Goal: Navigation & Orientation: Find specific page/section

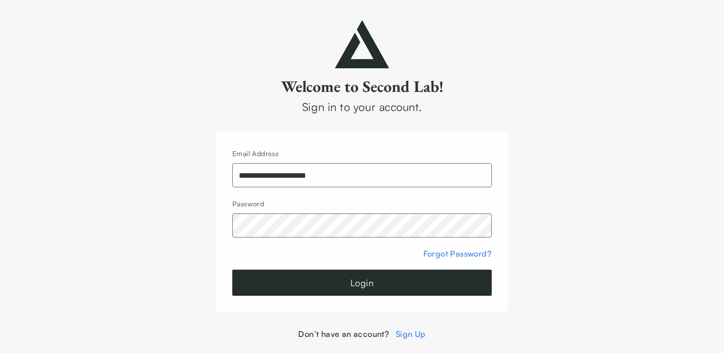
click at [272, 174] on input "**********" at bounding box center [361, 175] width 259 height 24
type input "**********"
click at [438, 278] on button "Login" at bounding box center [361, 283] width 259 height 26
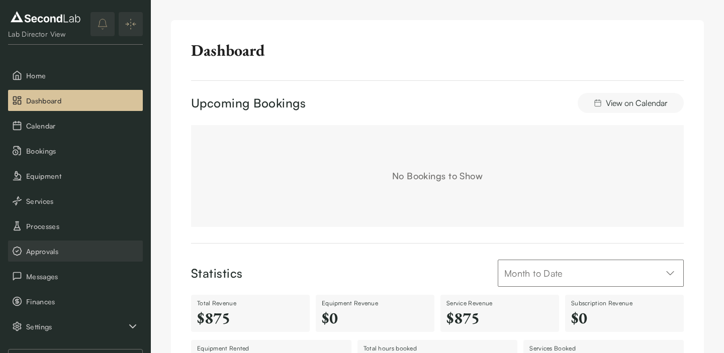
click at [52, 253] on span "Approvals" at bounding box center [82, 251] width 113 height 11
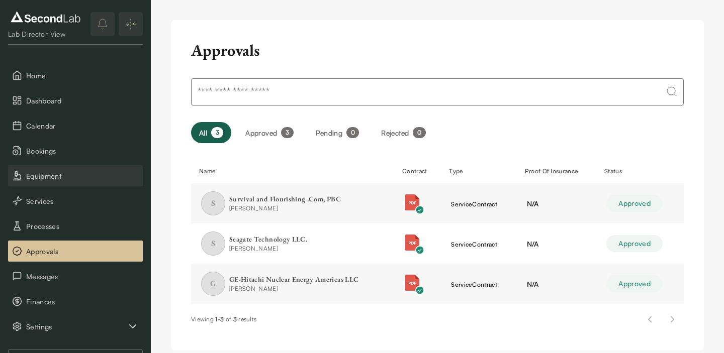
click at [46, 175] on span "Equipment" at bounding box center [82, 176] width 113 height 11
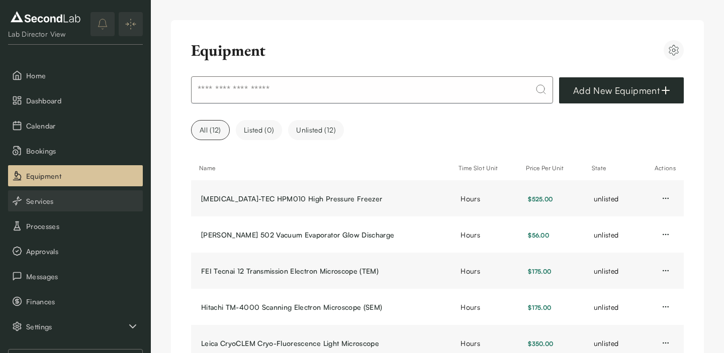
click at [43, 206] on span "Services" at bounding box center [82, 201] width 113 height 11
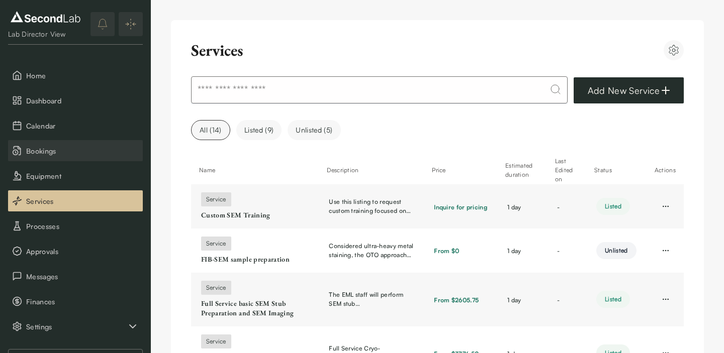
click at [42, 155] on span "Bookings" at bounding box center [82, 151] width 113 height 11
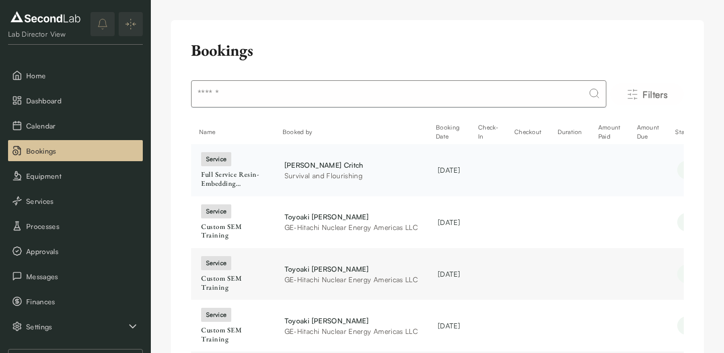
click at [326, 167] on div "Andrew Critch" at bounding box center [351, 165] width 133 height 11
click at [300, 170] on div "Survival and Flourishing" at bounding box center [351, 175] width 133 height 11
click at [226, 178] on div "Full Service Resin-Embedding Specimen Preparation, Ultramicrotomy, and TEM Imag…" at bounding box center [232, 179] width 63 height 18
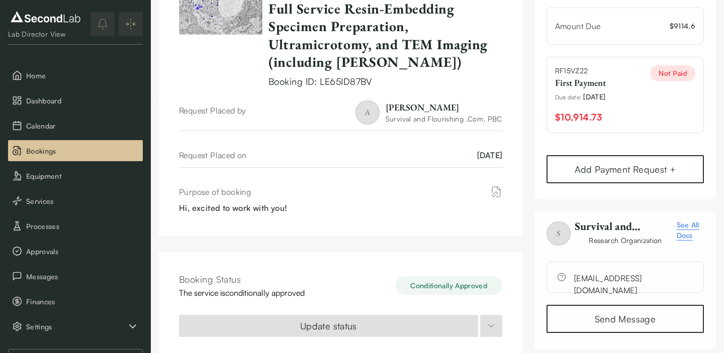
scroll to position [87, 0]
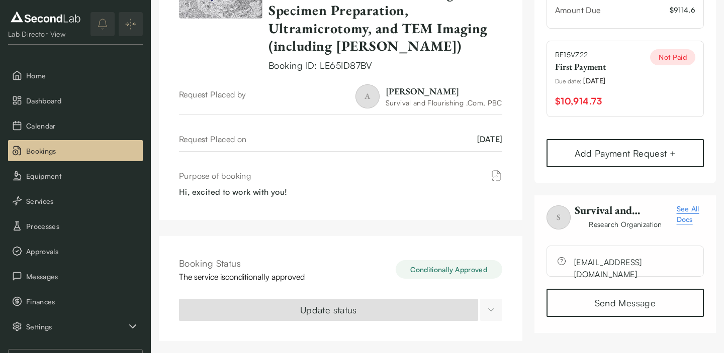
click at [488, 307] on html "SKIP TO CONTENT Lab Director View Home Dashboard Calendar Bookings Equipment Se…" at bounding box center [362, 133] width 724 height 440
click at [496, 309] on html "SKIP TO CONTENT Lab Director View Home Dashboard Calendar Bookings Equipment Se…" at bounding box center [362, 133] width 724 height 440
click at [506, 260] on div "Booking Status The service is conditionally approved Conditionally Approved Upd…" at bounding box center [341, 288] width 364 height 105
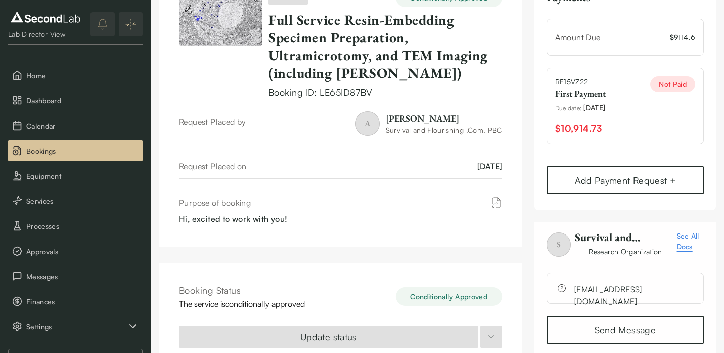
scroll to position [55, 0]
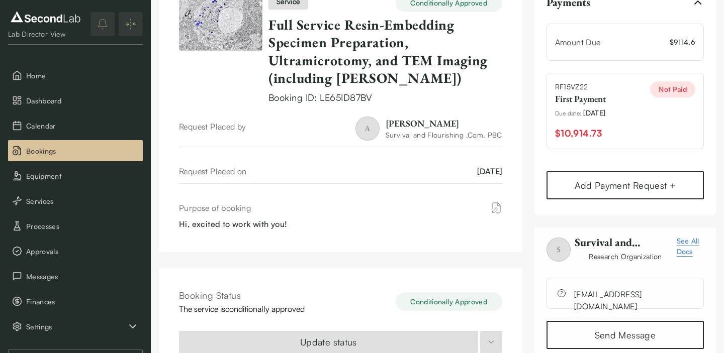
click at [589, 134] on span "$10,914.73" at bounding box center [578, 133] width 47 height 15
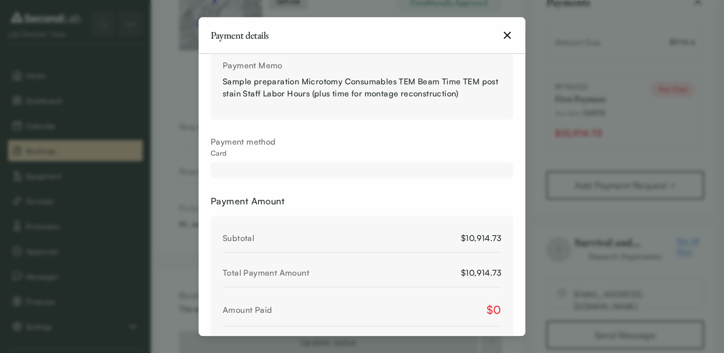
scroll to position [352, 0]
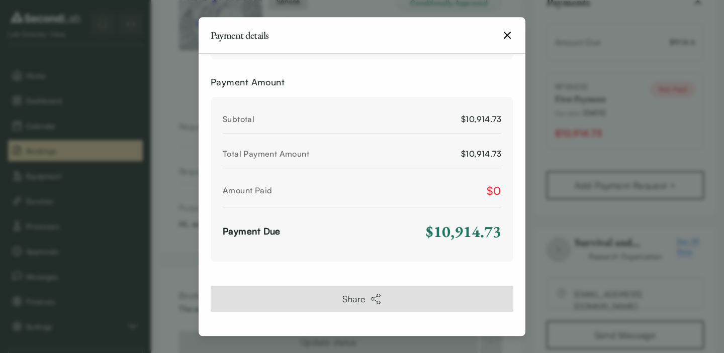
click at [509, 37] on icon "button" at bounding box center [507, 35] width 6 height 6
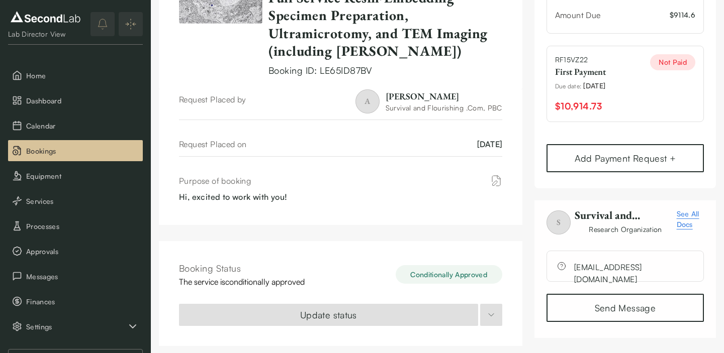
scroll to position [87, 0]
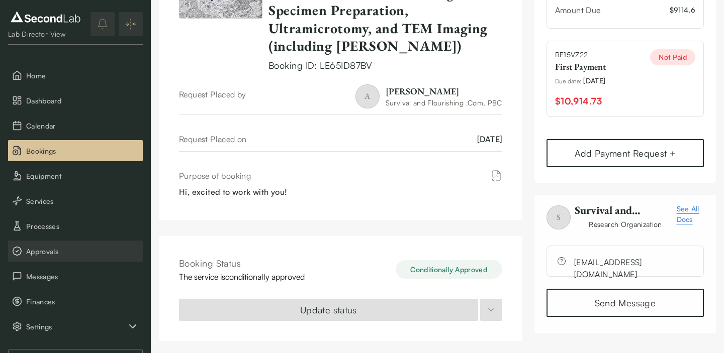
click at [80, 244] on button "Approvals" at bounding box center [75, 251] width 135 height 21
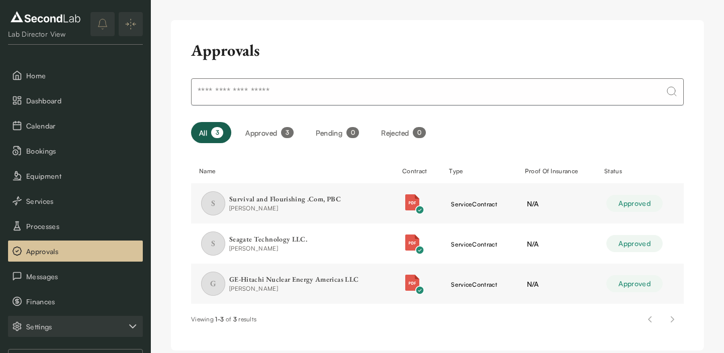
scroll to position [106, 0]
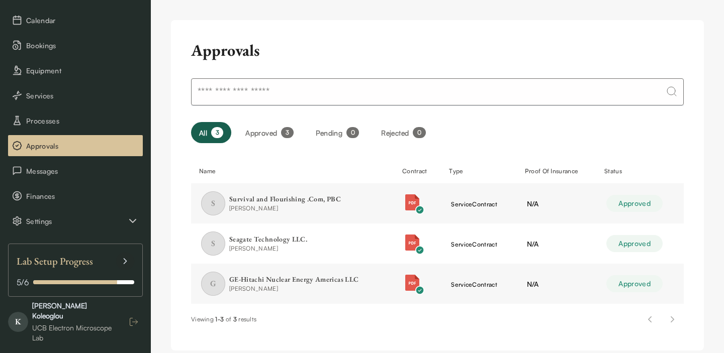
click at [137, 319] on icon "button" at bounding box center [134, 322] width 10 height 10
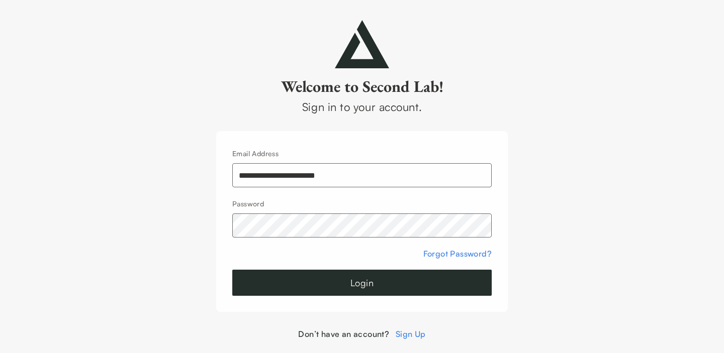
click at [264, 174] on input "**********" at bounding box center [361, 175] width 259 height 24
type input "**********"
click at [363, 268] on form "**********" at bounding box center [361, 221] width 259 height 149
click at [356, 284] on button "Login" at bounding box center [361, 283] width 259 height 26
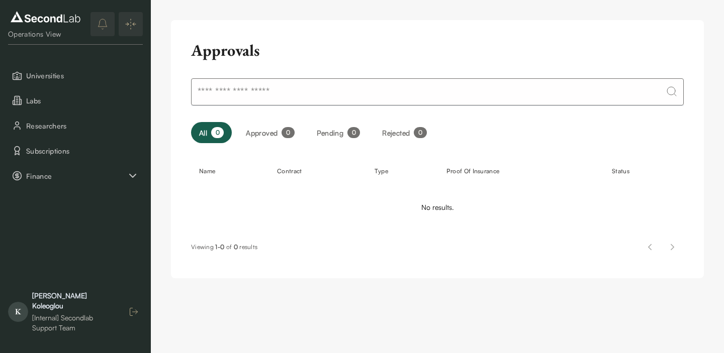
click at [130, 311] on button "button" at bounding box center [134, 312] width 18 height 18
